Goal: Task Accomplishment & Management: Manage account settings

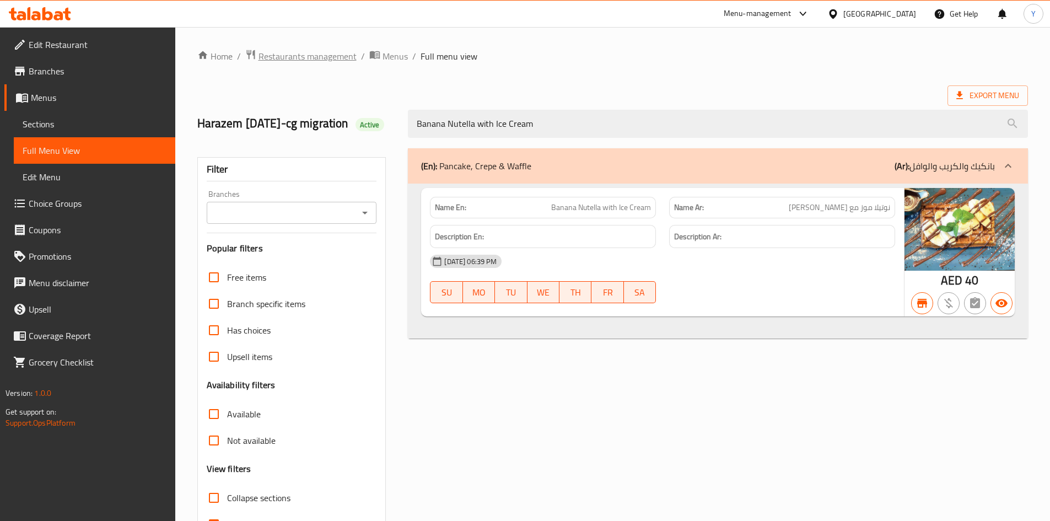
click at [324, 58] on span "Restaurants management" at bounding box center [307, 56] width 98 height 13
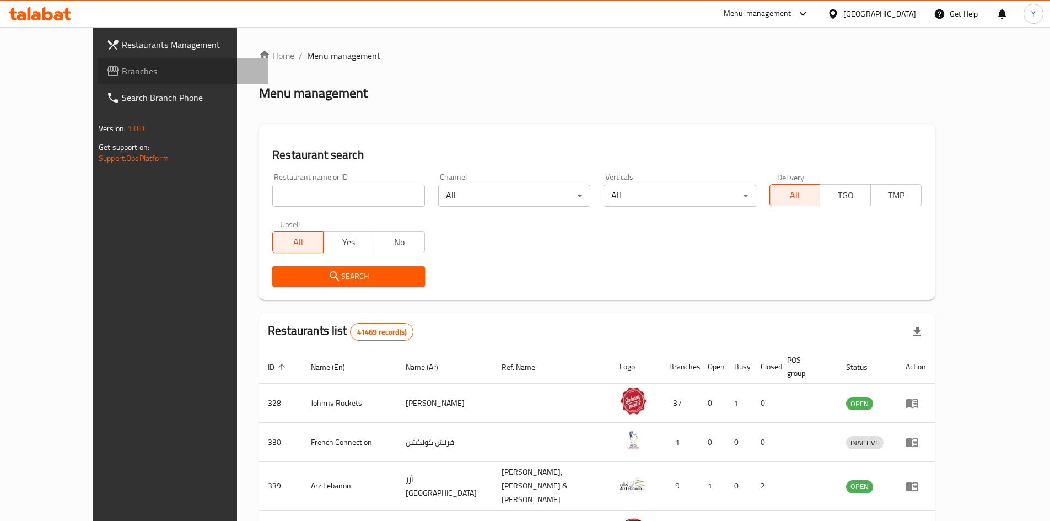
click at [122, 71] on span "Branches" at bounding box center [191, 70] width 138 height 13
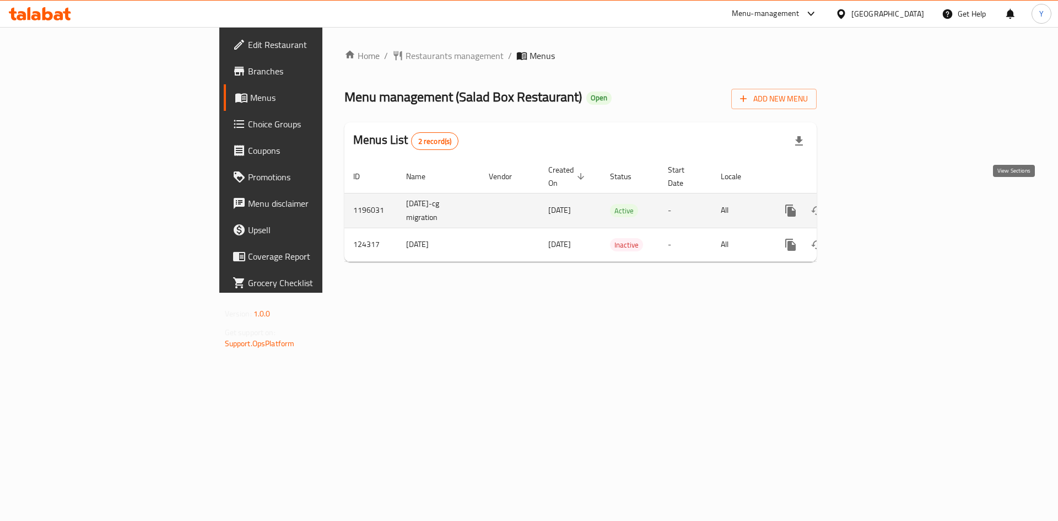
click at [877, 204] on icon "enhanced table" at bounding box center [870, 210] width 13 height 13
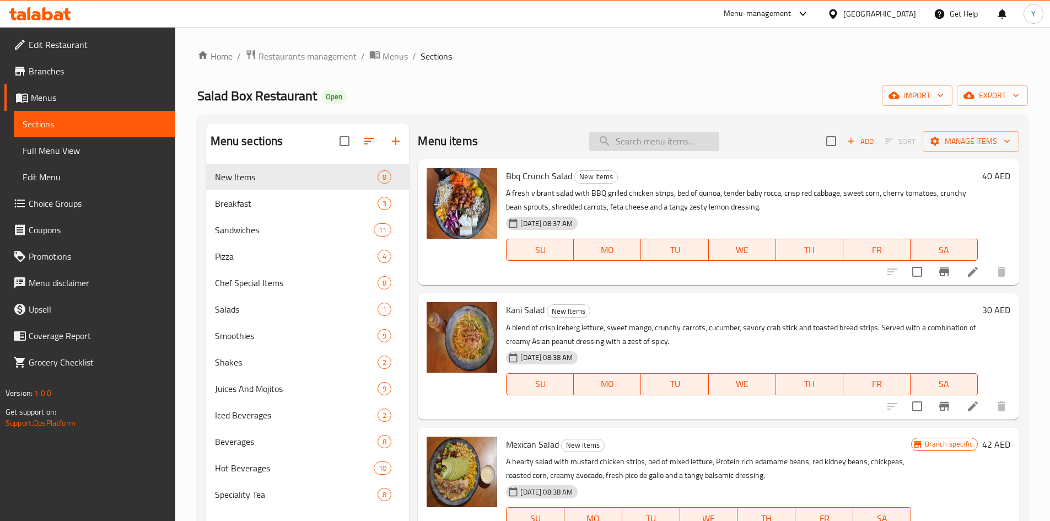
click at [603, 142] on input "search" at bounding box center [654, 141] width 130 height 19
paste input "614942"
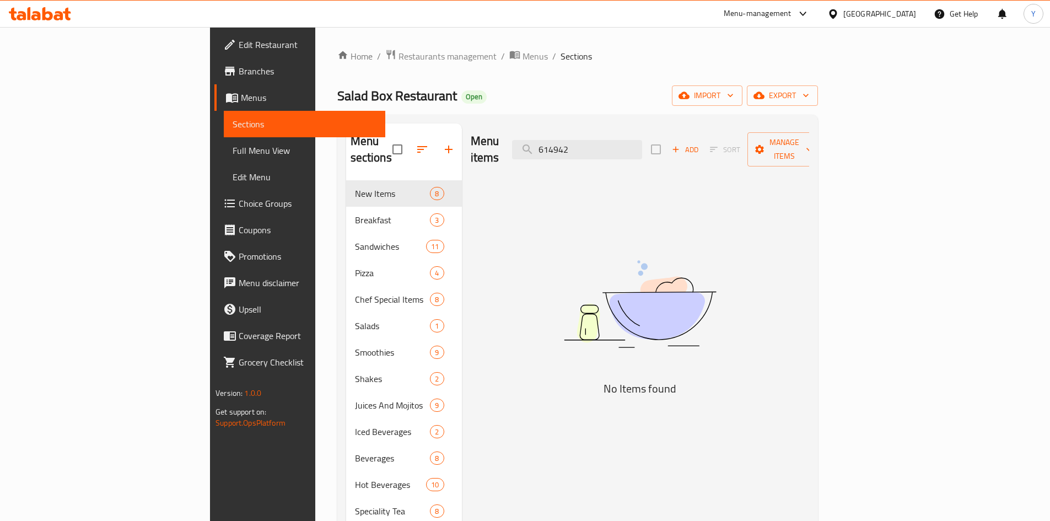
type input "614942"
click at [239, 206] on span "Choice Groups" at bounding box center [308, 203] width 138 height 13
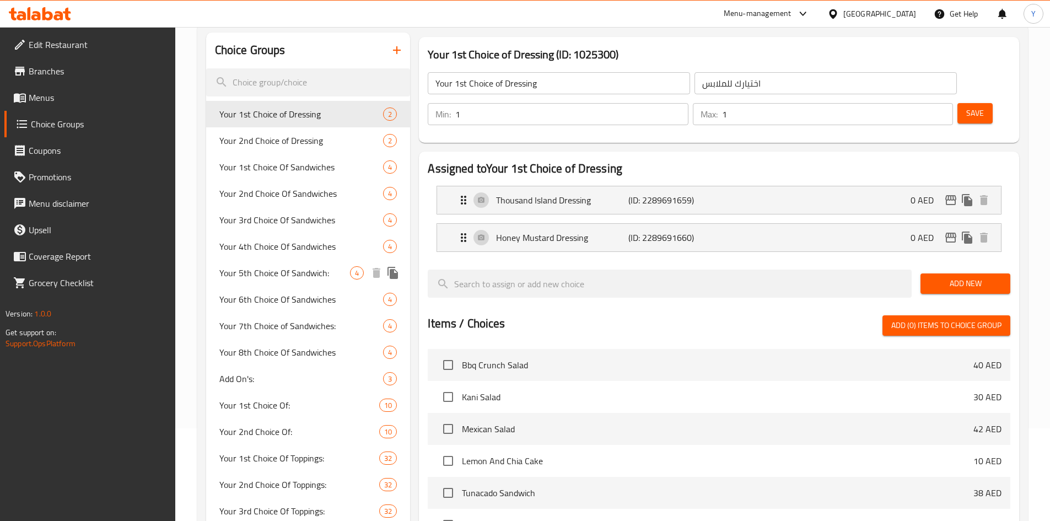
scroll to position [110, 0]
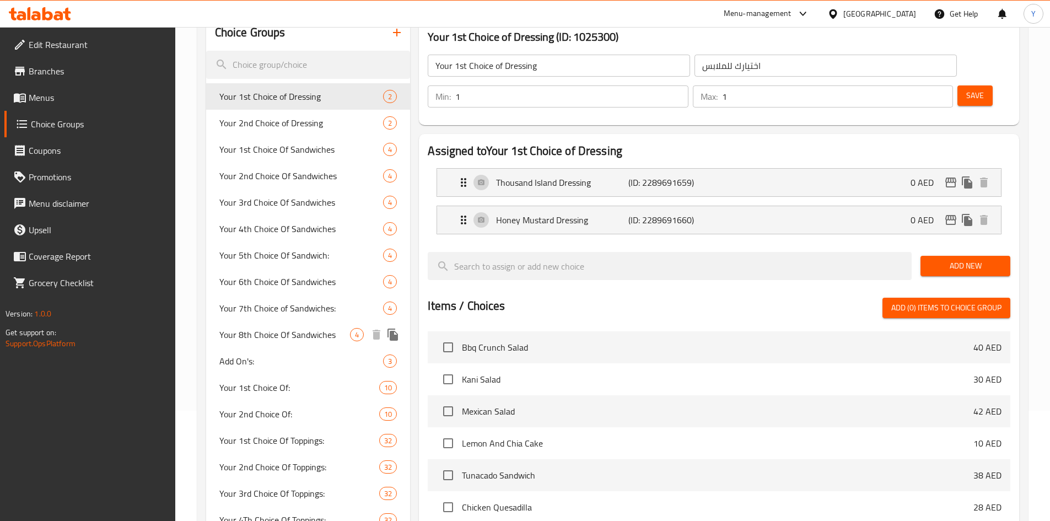
click at [303, 333] on span "Your 8th Choice Of Sandwiches" at bounding box center [284, 334] width 131 height 13
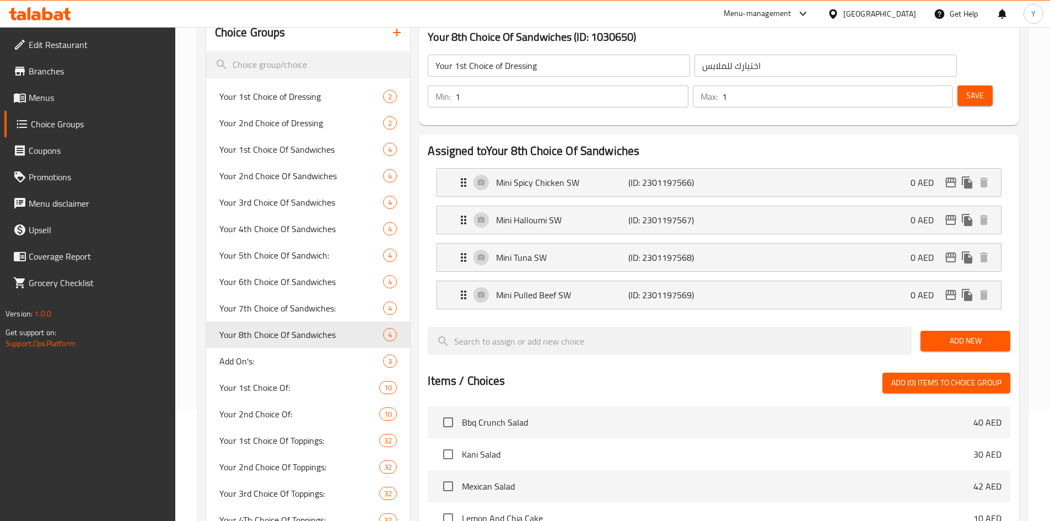
type input "Your 8th Choice Of Sandwiches"
type input "اختيارك ثامن من ساندويتشات"
type input "2"
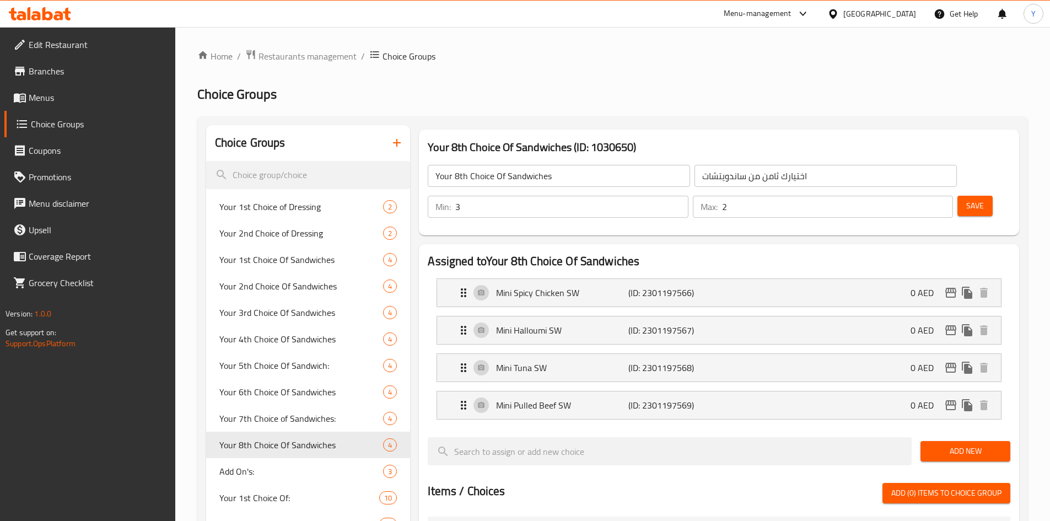
click at [688, 196] on input "3" at bounding box center [571, 207] width 233 height 22
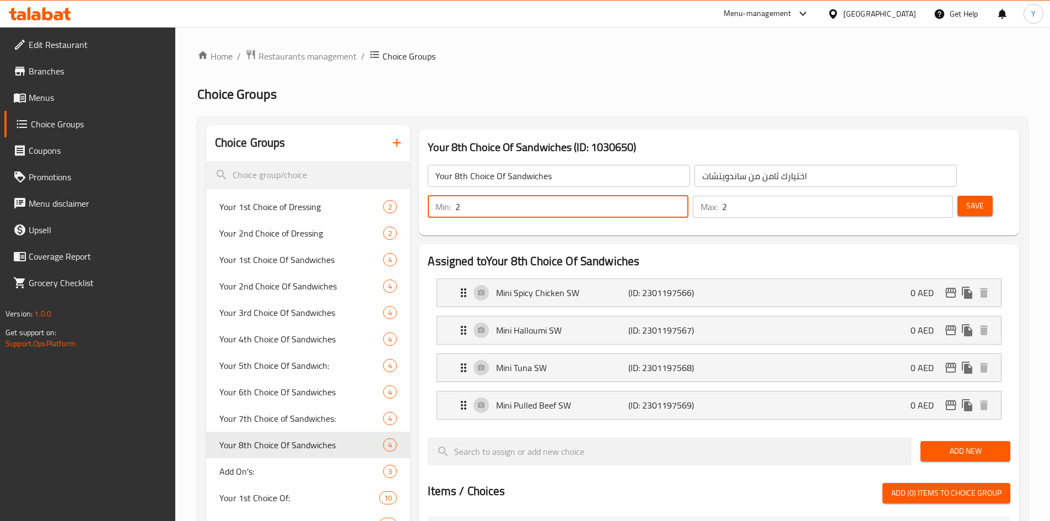
click at [688, 196] on input "2" at bounding box center [571, 207] width 233 height 22
type input "1"
click at [688, 196] on input "1" at bounding box center [571, 207] width 233 height 22
type input "1"
click at [922, 196] on input "1" at bounding box center [837, 207] width 231 height 22
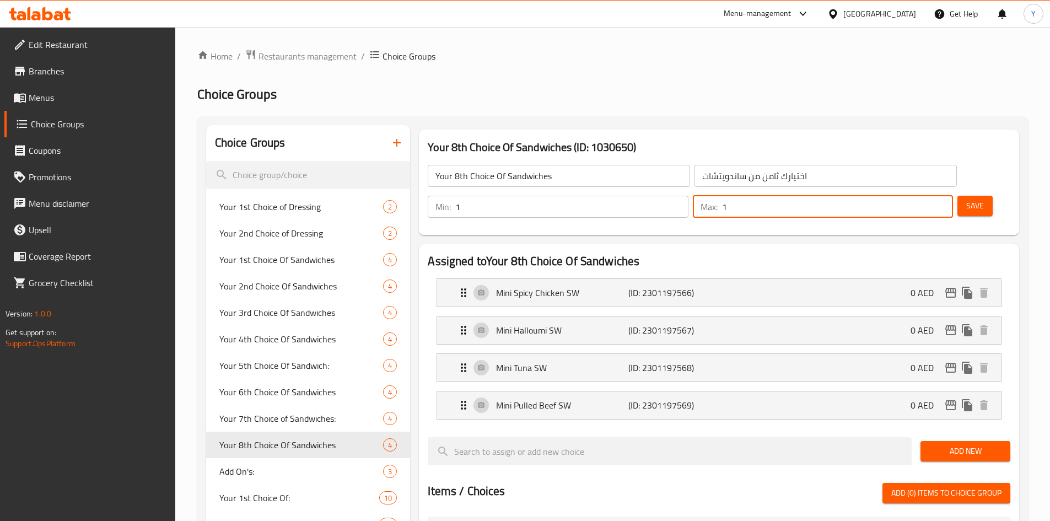
click at [966, 199] on span "Save" at bounding box center [975, 206] width 18 height 14
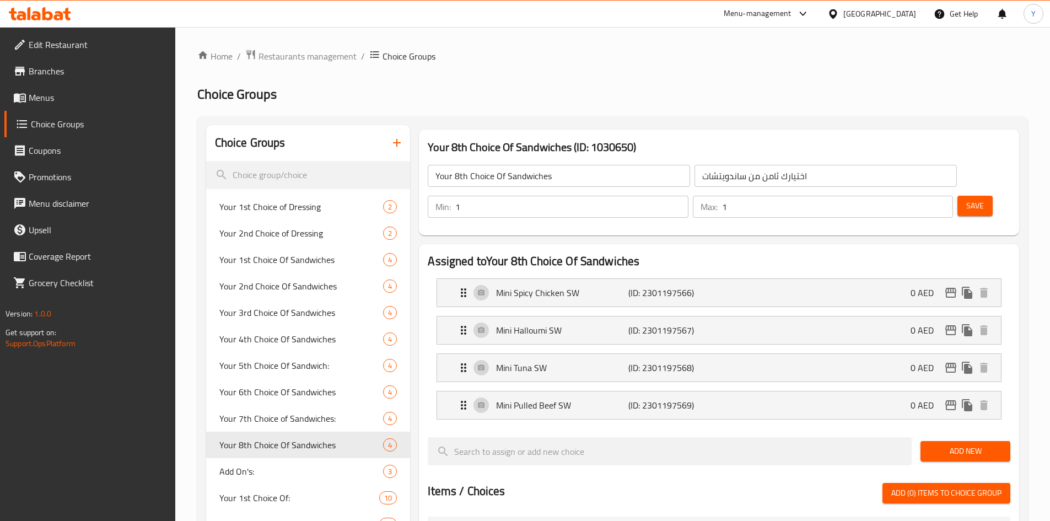
click at [83, 104] on span "Menus" at bounding box center [98, 97] width 138 height 13
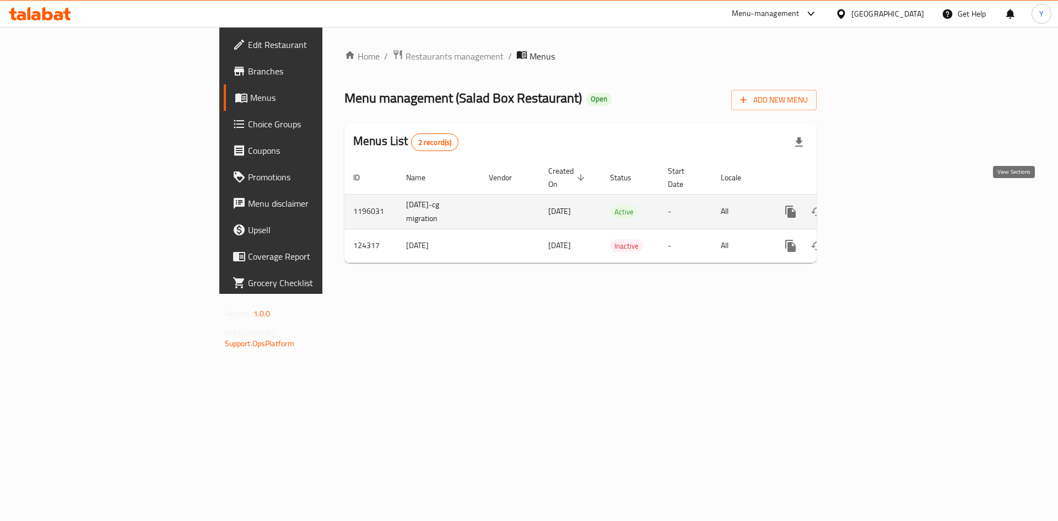
click at [877, 205] on icon "enhanced table" at bounding box center [870, 211] width 13 height 13
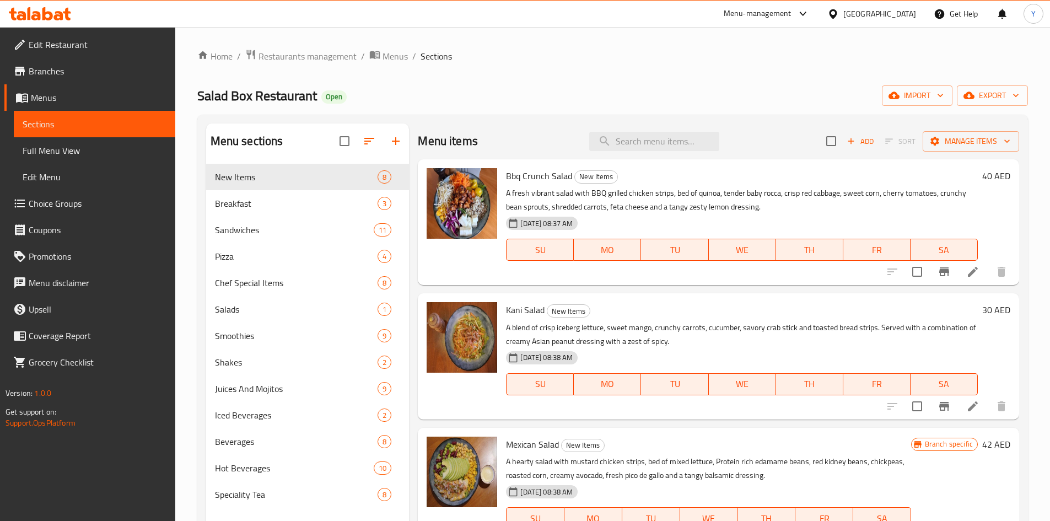
click at [87, 151] on span "Full Menu View" at bounding box center [95, 150] width 144 height 13
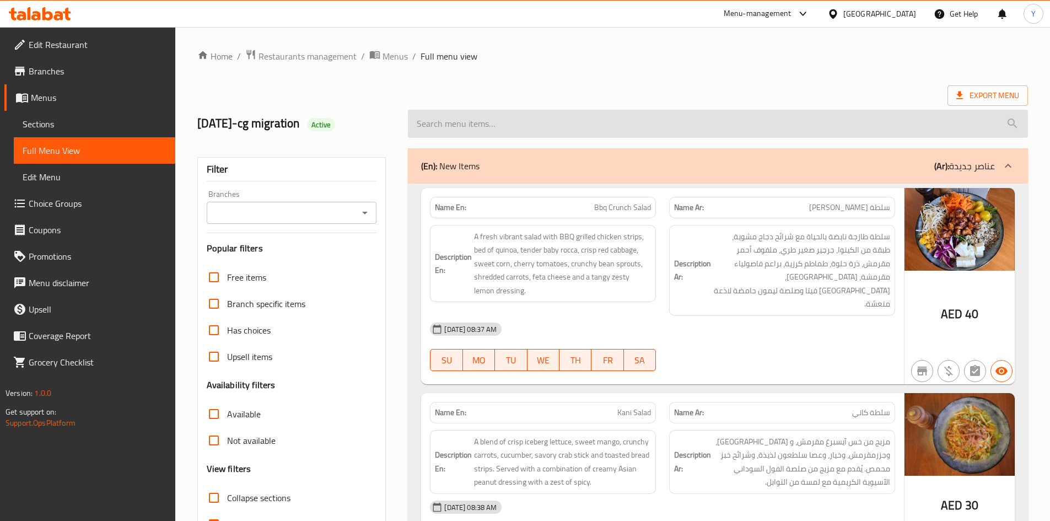
click at [634, 127] on input "search" at bounding box center [718, 124] width 620 height 28
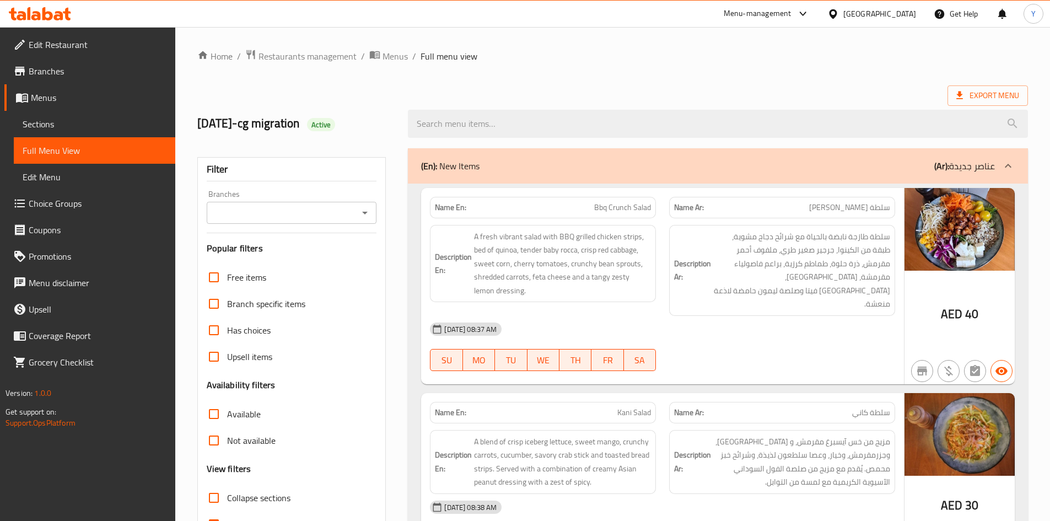
paste input "Mini Sandwich Sharing Box"
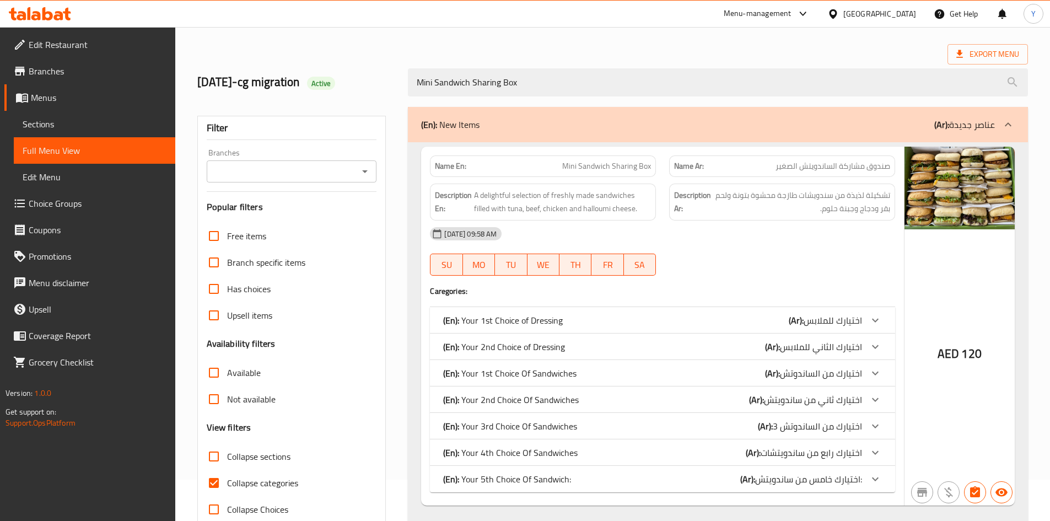
scroll to position [70, 0]
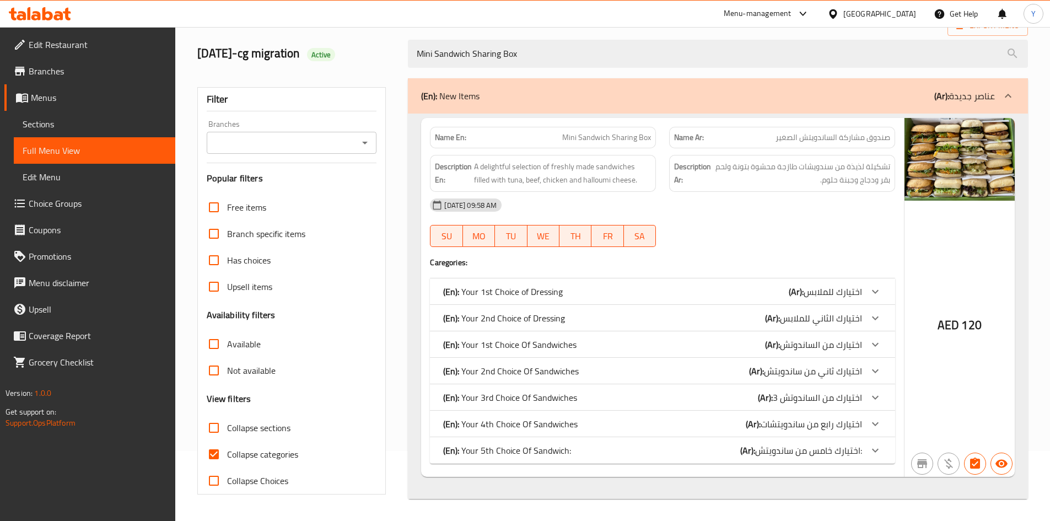
type input "Mini Sandwich Sharing Box"
click at [217, 459] on input "Collapse categories" at bounding box center [214, 454] width 26 height 26
checkbox input "false"
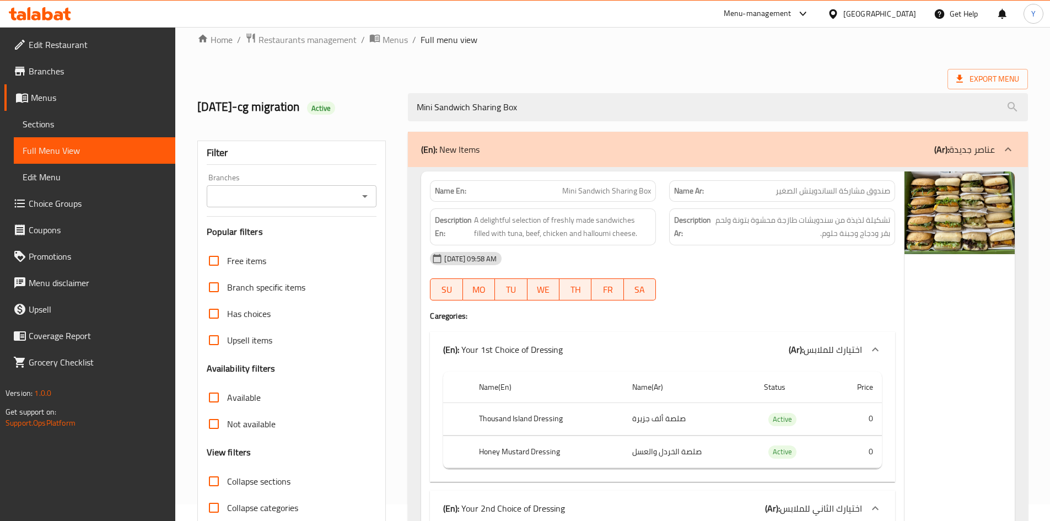
scroll to position [0, 0]
